Goal: Communication & Community: Answer question/provide support

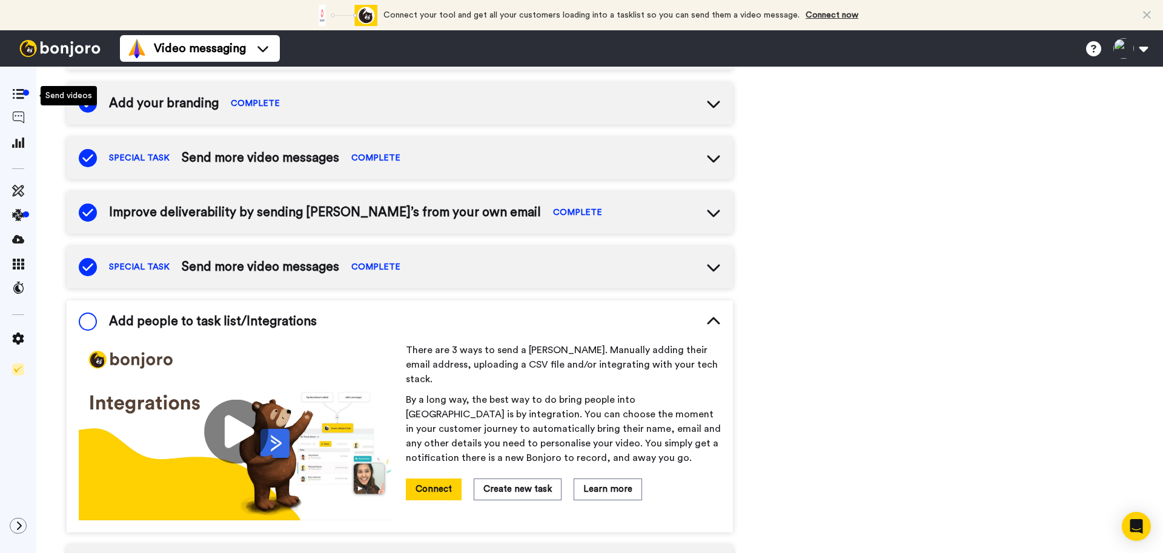
scroll to position [216, 0]
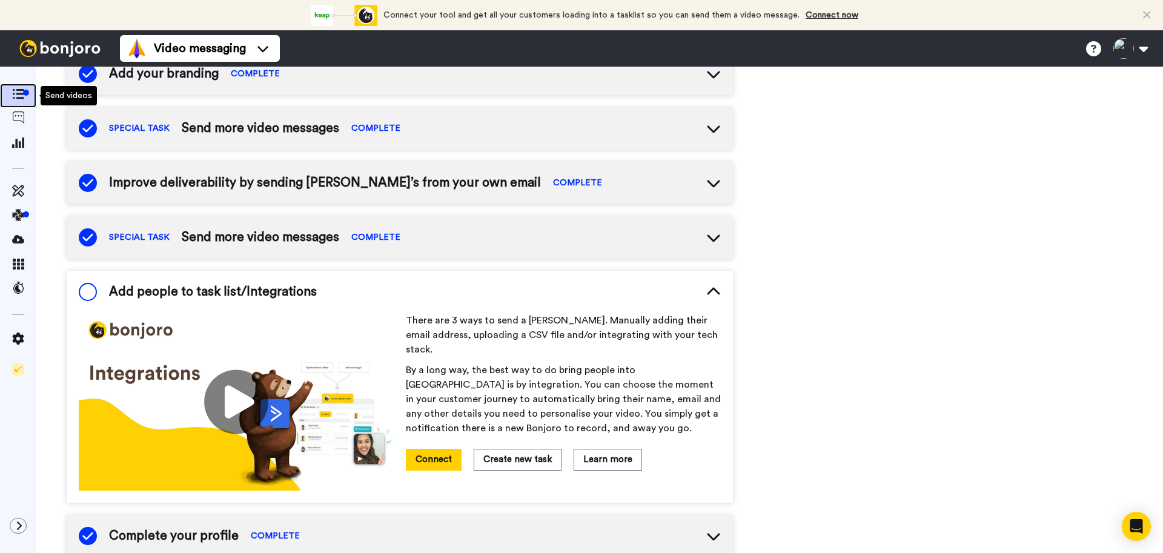
click at [23, 93] on div at bounding box center [26, 93] width 6 height 6
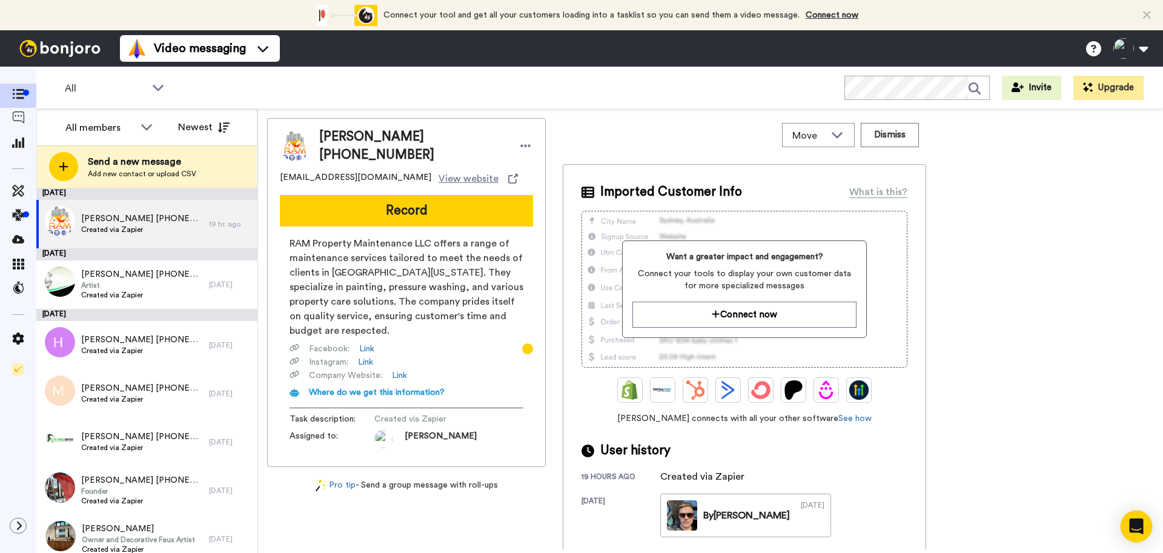
click at [1137, 530] on icon "Open Intercom Messenger" at bounding box center [1137, 527] width 16 height 16
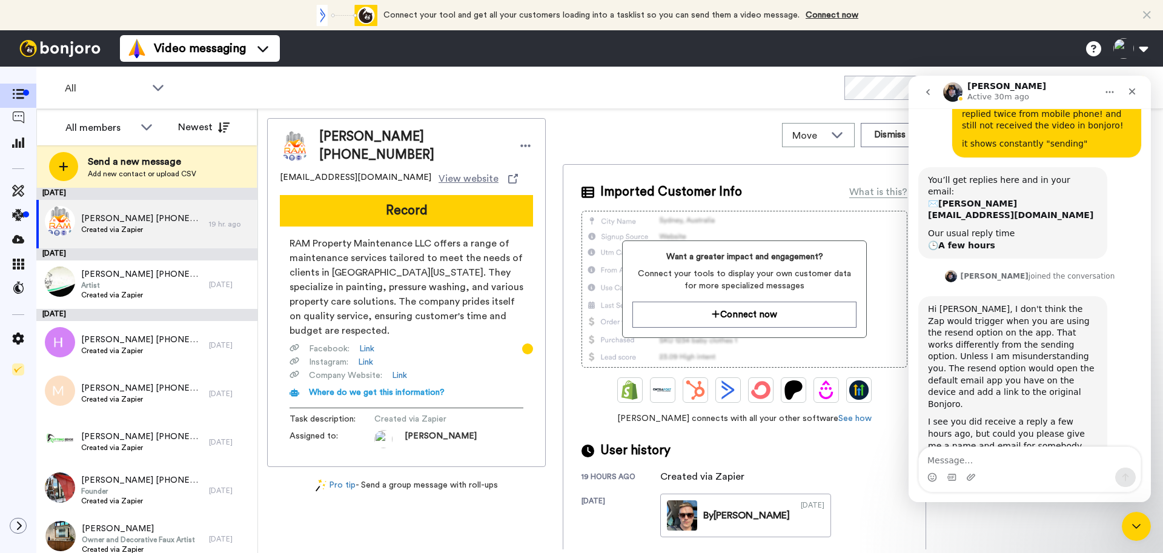
scroll to position [246, 0]
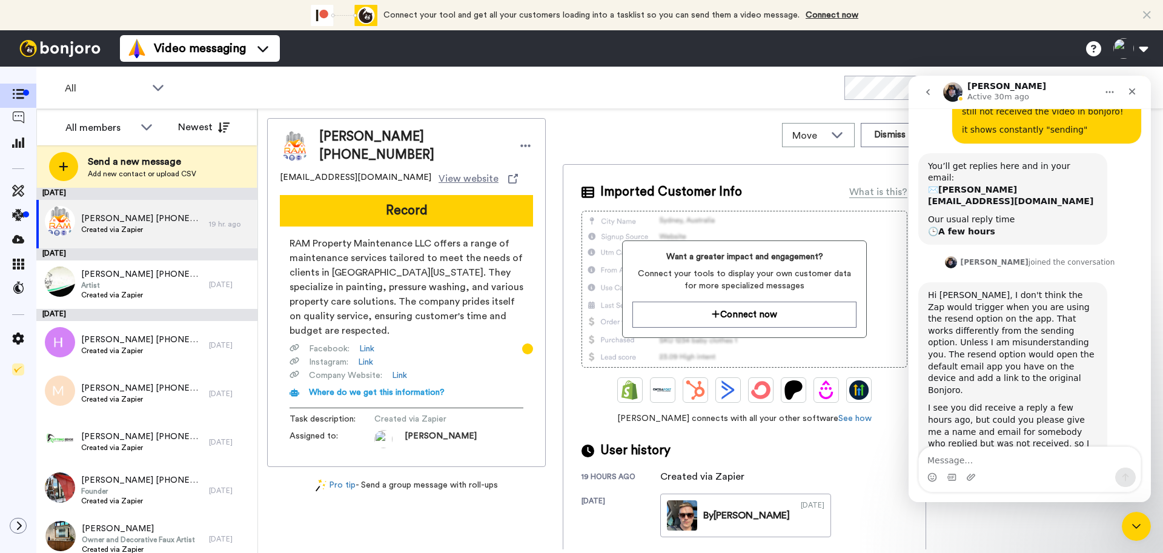
click at [1059, 459] on textarea "Message…" at bounding box center [1030, 457] width 222 height 21
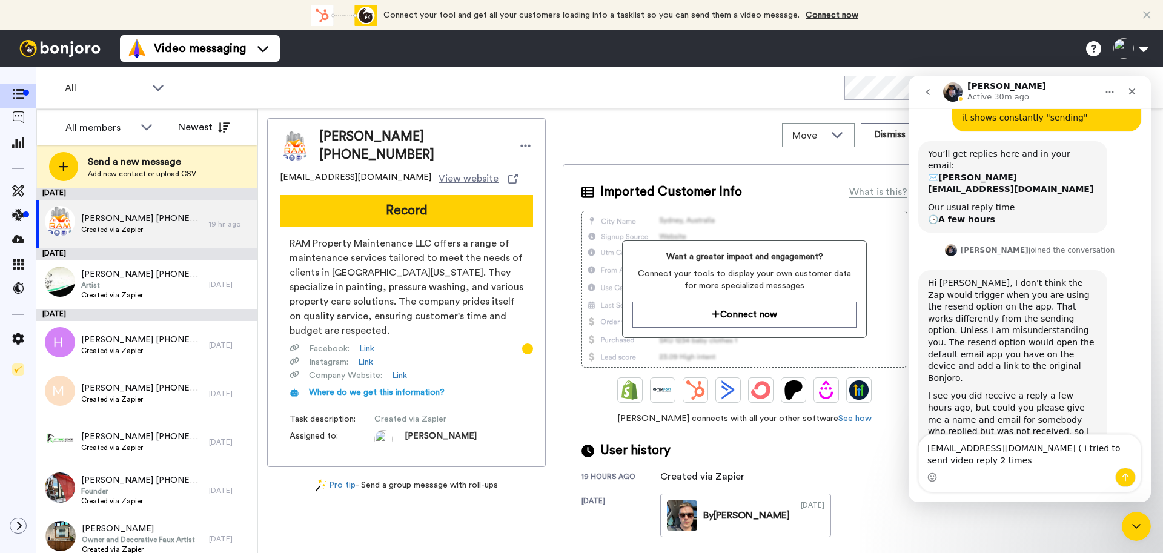
type textarea "waseem_mirza_pk@yahoo.com ( i tried to send video reply 2 times )"
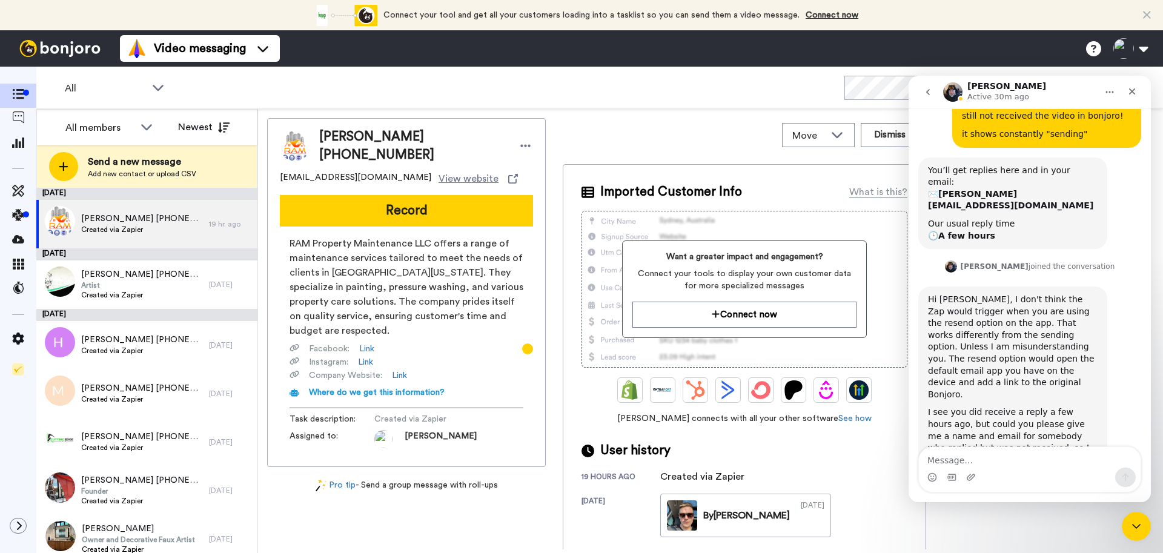
scroll to position [327, 0]
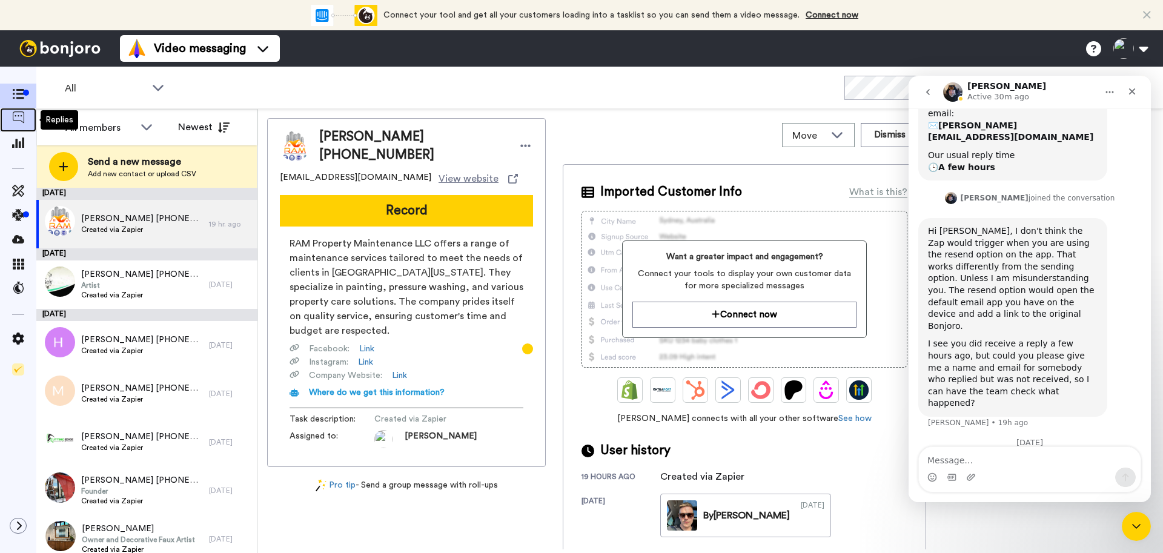
click at [18, 114] on icon at bounding box center [18, 117] width 12 height 12
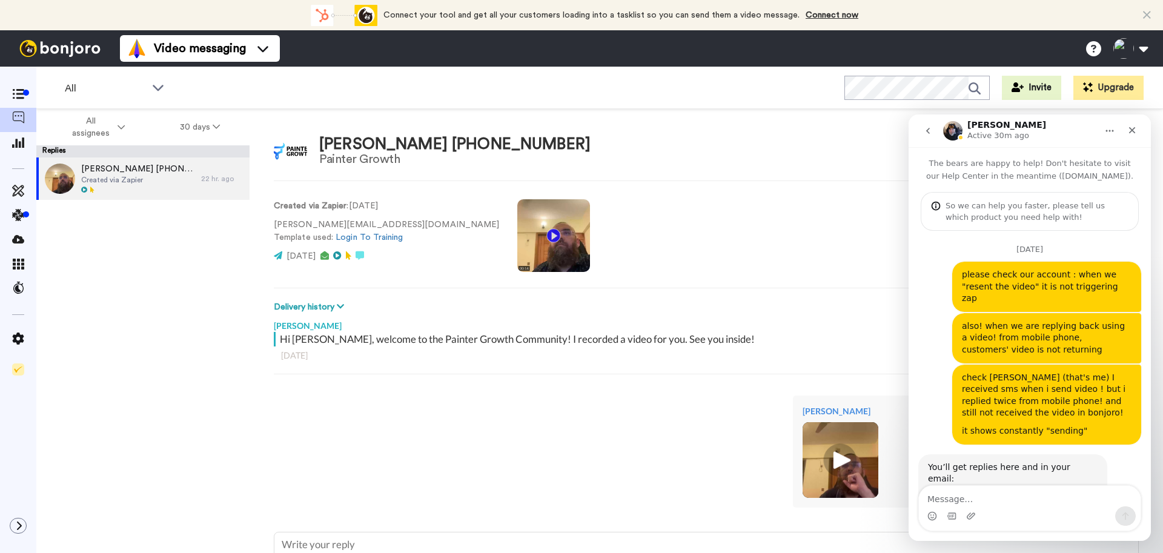
scroll to position [327, 0]
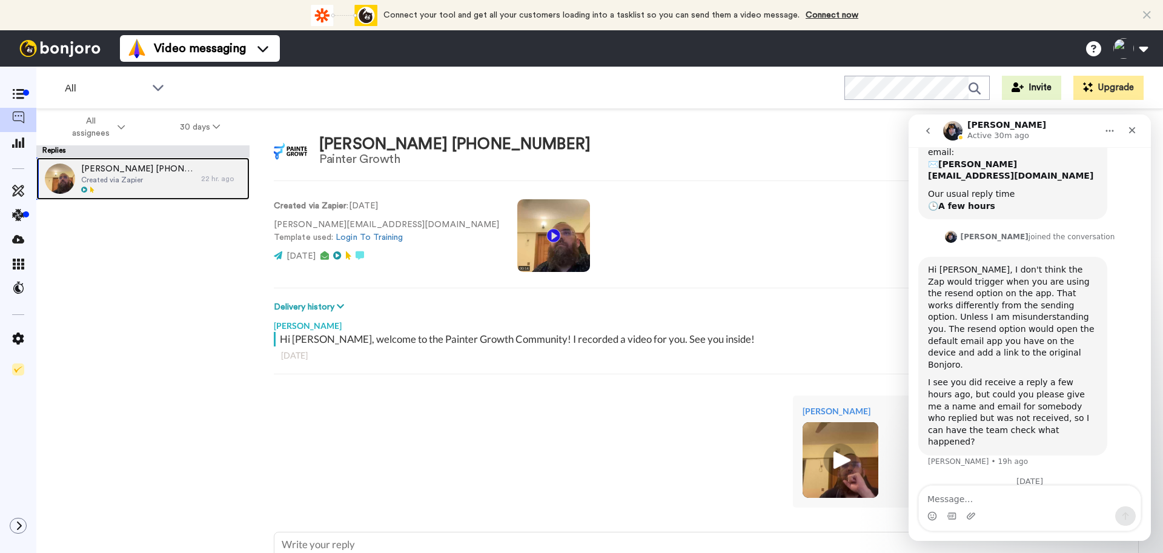
click at [147, 182] on span "Created via Zapier" at bounding box center [138, 180] width 114 height 10
click at [340, 306] on icon at bounding box center [340, 306] width 7 height 8
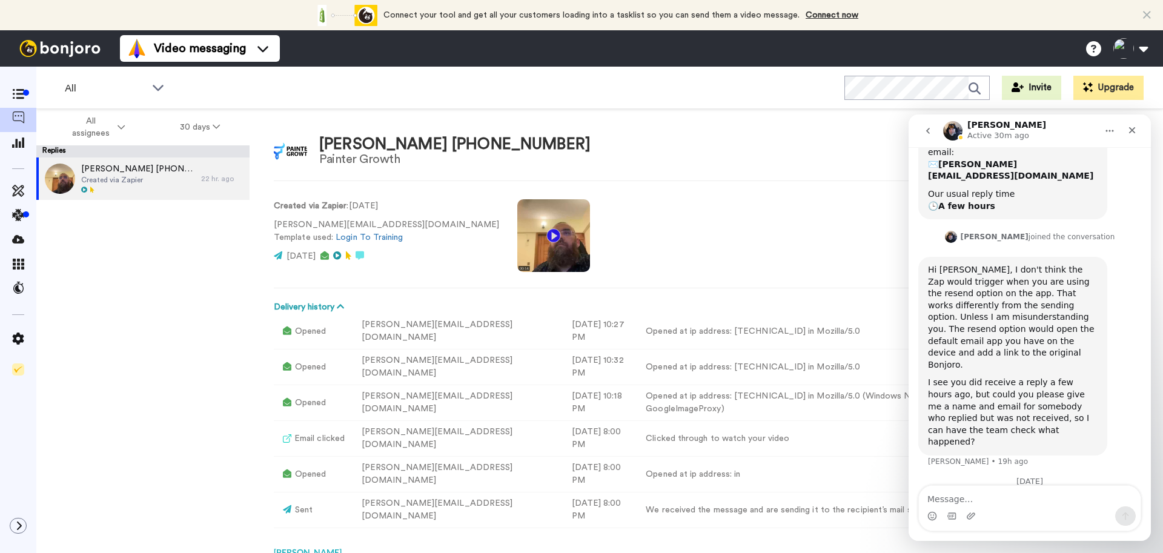
scroll to position [124, 0]
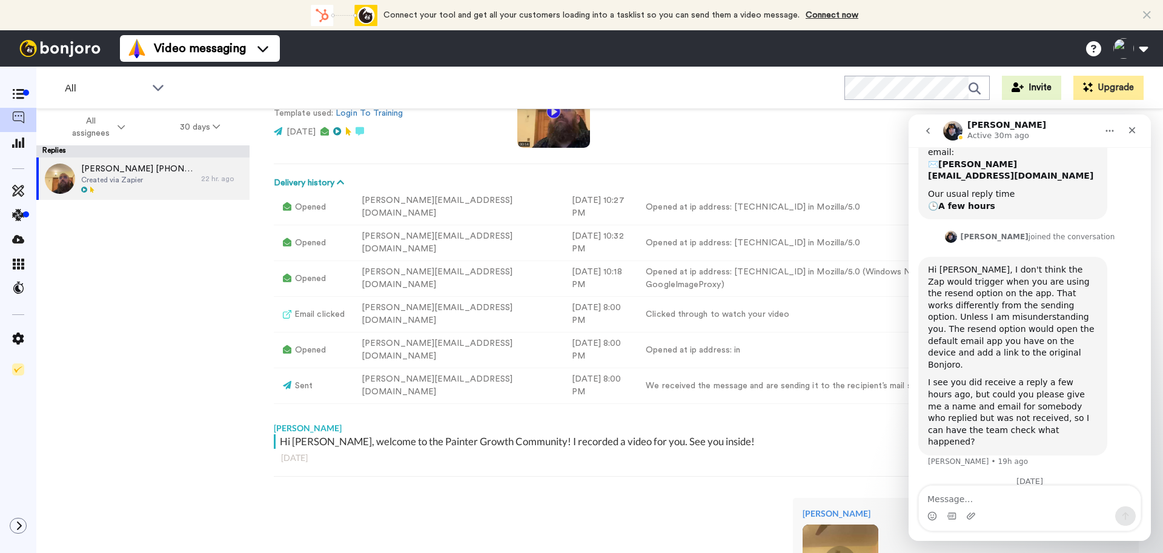
click at [424, 434] on div "Hi [PERSON_NAME], welcome to the Painter Growth Community! I recorded a video f…" at bounding box center [708, 441] width 856 height 15
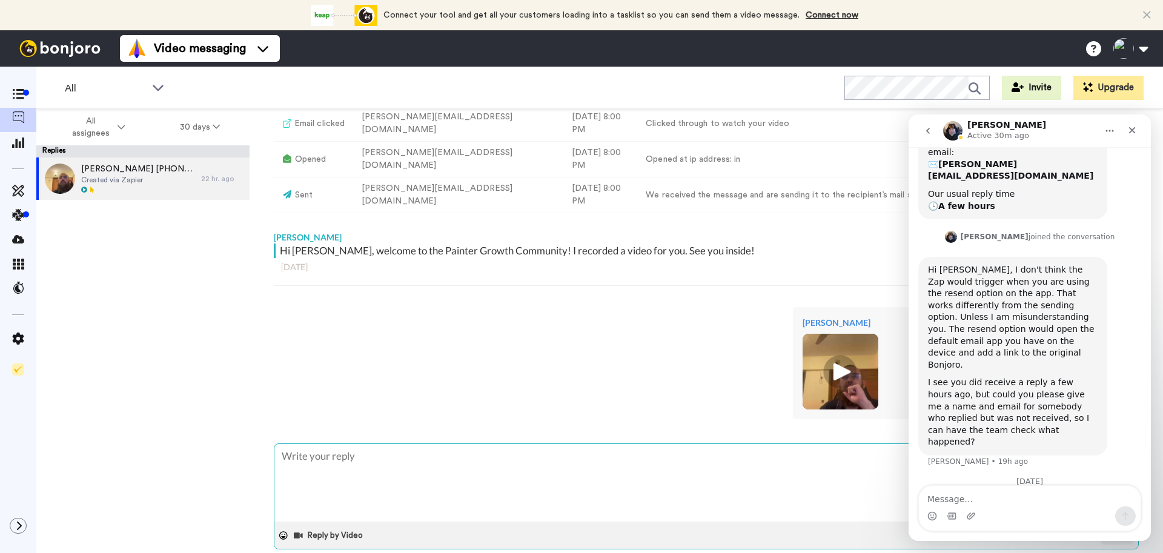
scroll to position [321, 0]
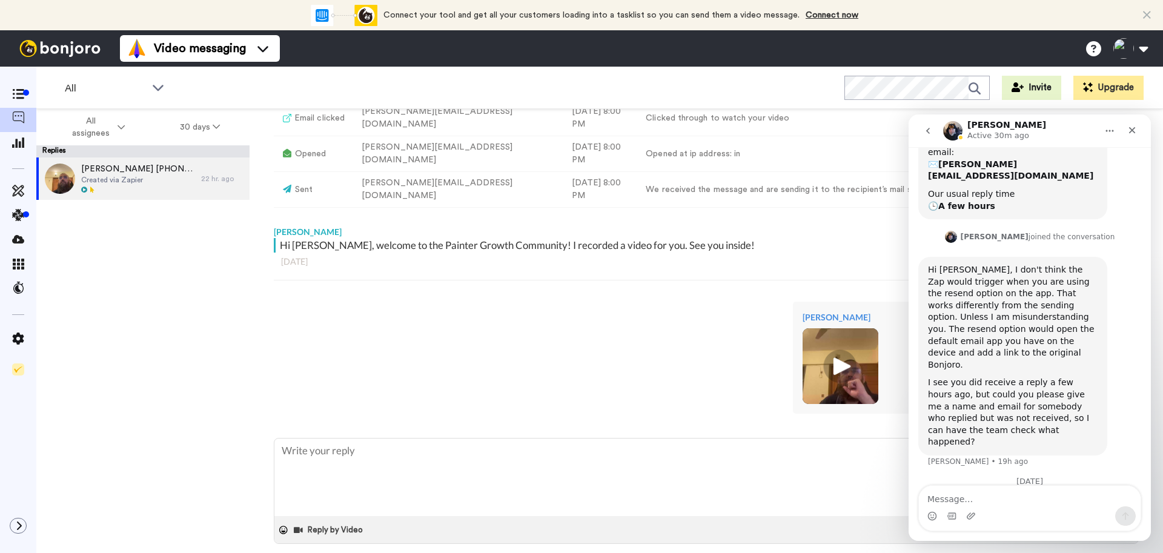
click at [836, 357] on img at bounding box center [840, 366] width 33 height 33
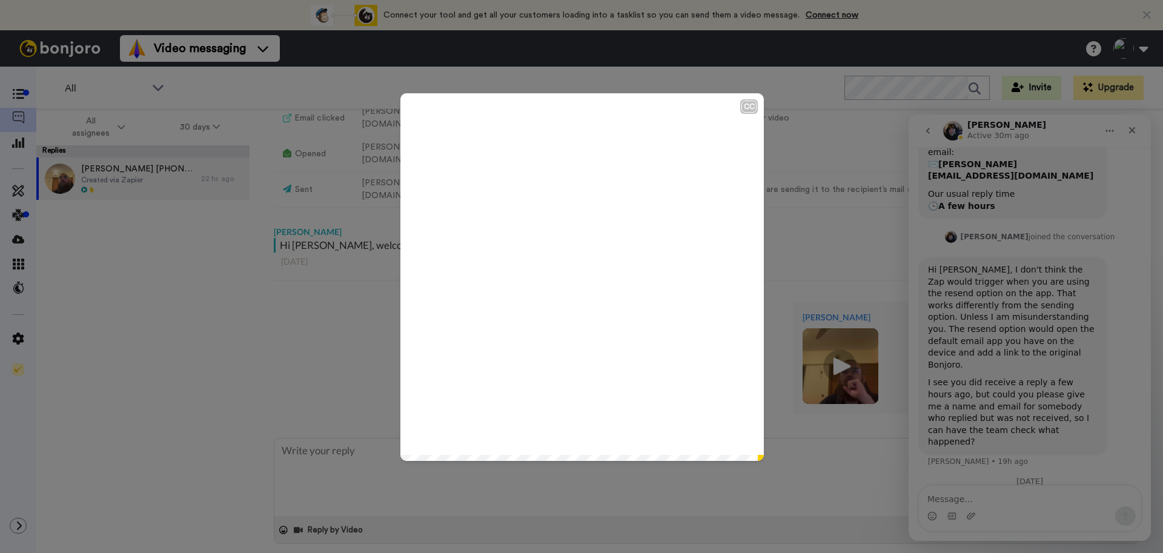
click at [580, 280] on icon "Play/Pause" at bounding box center [583, 277] width 32 height 58
click at [305, 405] on div "CC Play/Pause 0:22 / 0:23" at bounding box center [581, 276] width 1163 height 553
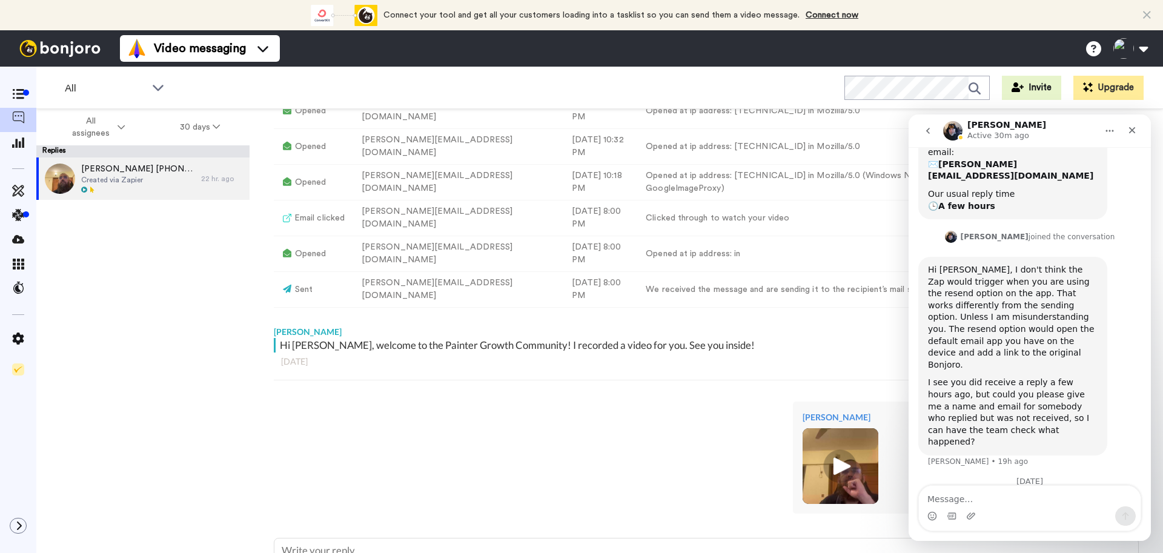
scroll to position [0, 0]
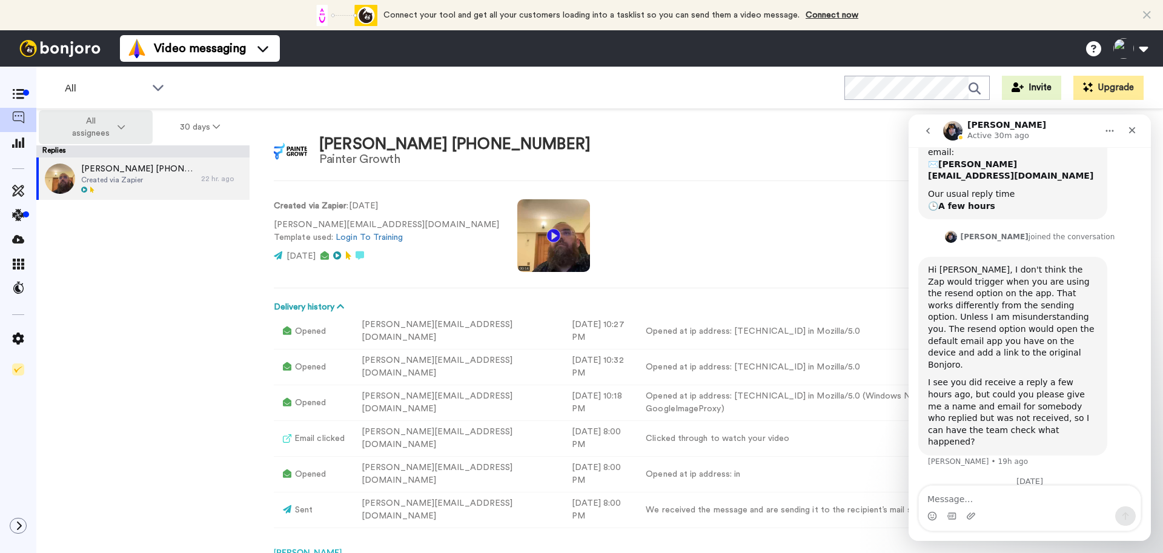
click at [106, 132] on span "All assignees" at bounding box center [90, 127] width 49 height 24
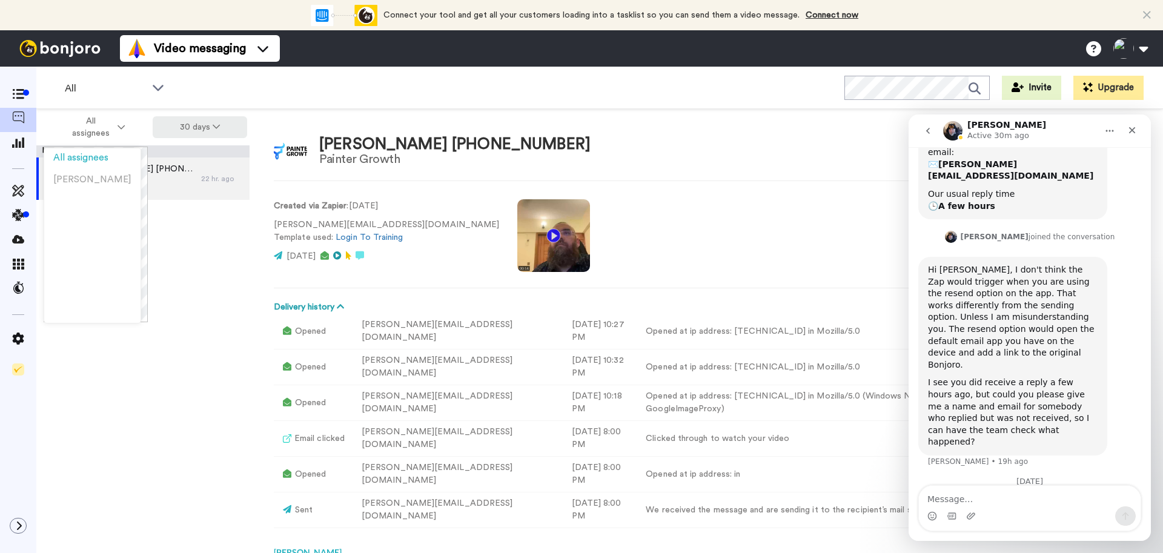
click at [207, 124] on button "30 days" at bounding box center [200, 127] width 95 height 22
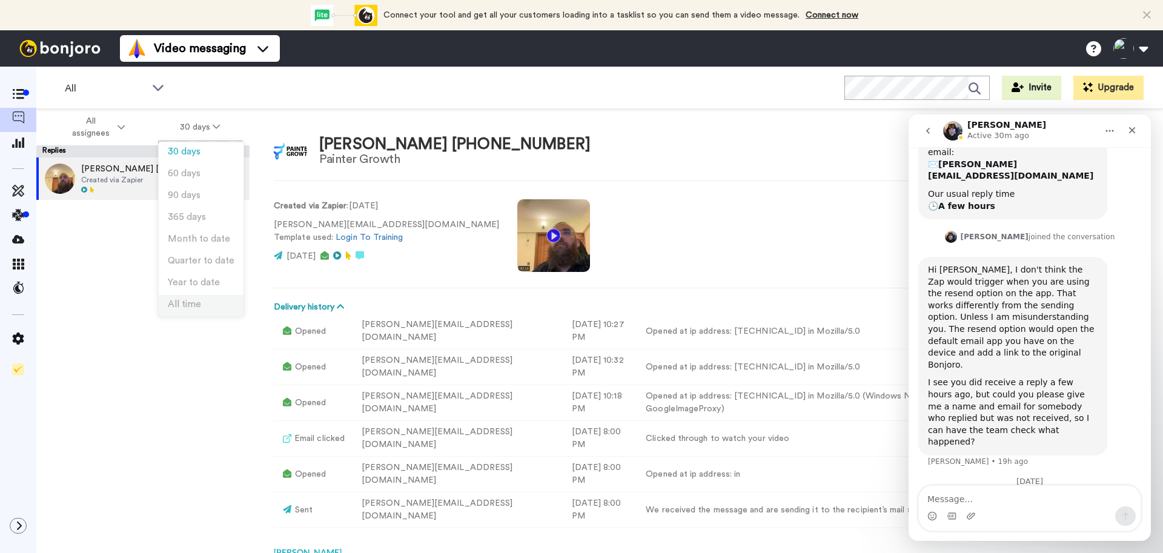
click at [202, 308] on li "All time" at bounding box center [201, 306] width 85 height 22
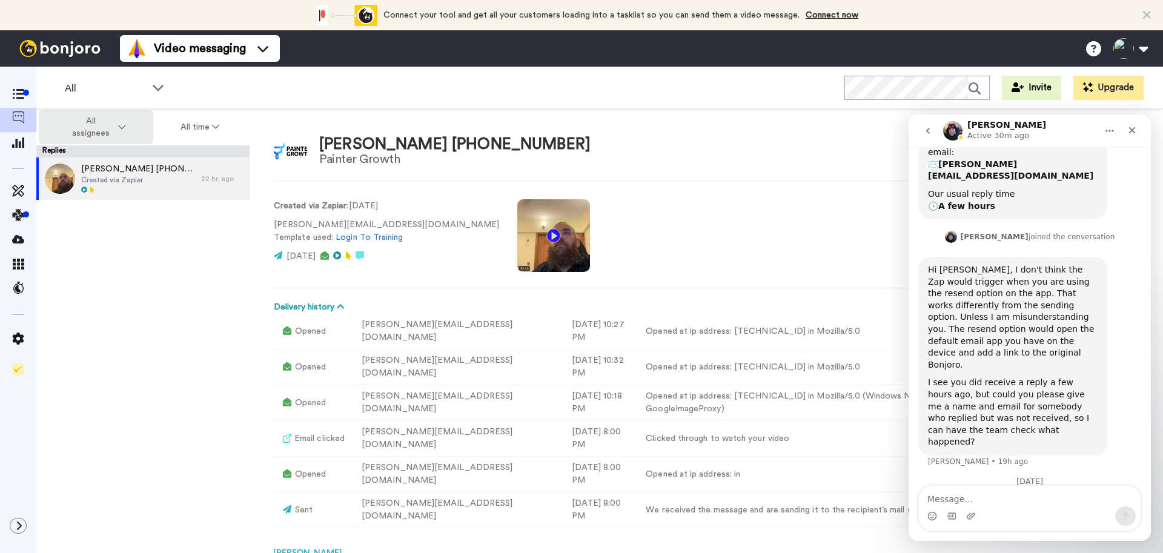
click at [93, 136] on span "All assignees" at bounding box center [91, 127] width 49 height 24
click at [213, 340] on div "[PERSON_NAME] [PHONE_NUMBER] Created via Zapier 22 hr. ago" at bounding box center [142, 359] width 213 height 403
type textarea "x"
